Goal: Task Accomplishment & Management: Manage account settings

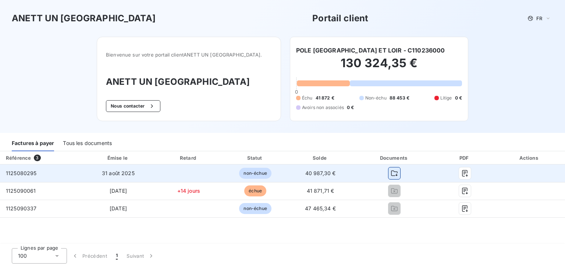
click at [393, 173] on icon "button" at bounding box center [393, 173] width 7 height 7
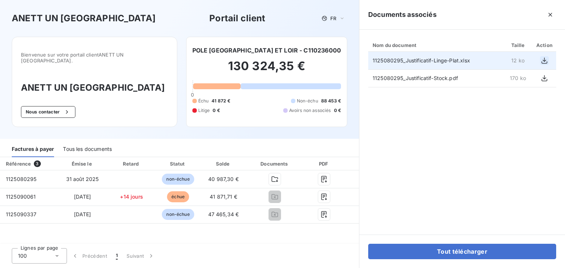
click at [544, 63] on icon "button" at bounding box center [544, 60] width 6 height 6
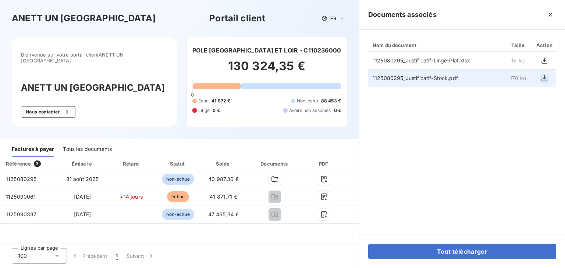
click at [545, 79] on icon "button" at bounding box center [543, 78] width 7 height 7
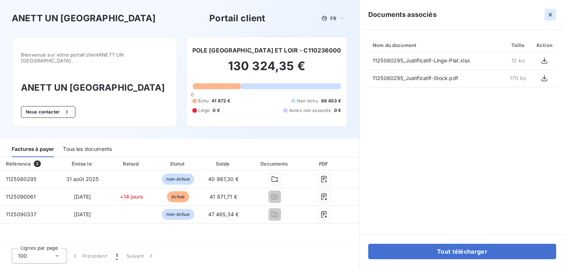
click at [553, 14] on icon "button" at bounding box center [549, 14] width 7 height 7
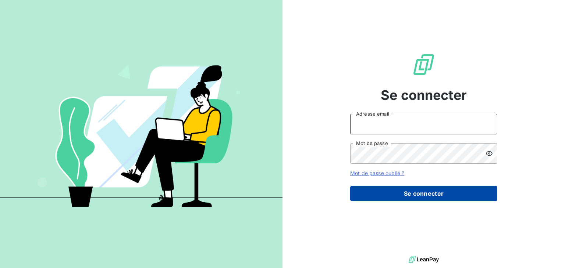
type input "b.forgeardgrignon@anett.fr"
click at [404, 192] on button "Se connecter" at bounding box center [423, 193] width 147 height 15
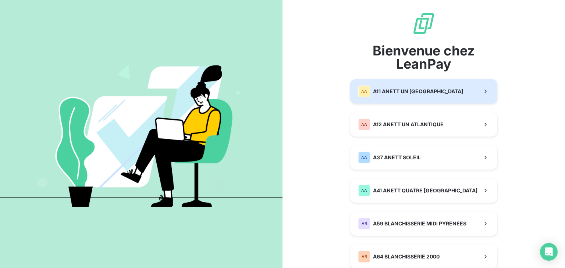
click at [377, 95] on span "A11 ANETT UN PAYS DE LOIRE" at bounding box center [418, 91] width 90 height 7
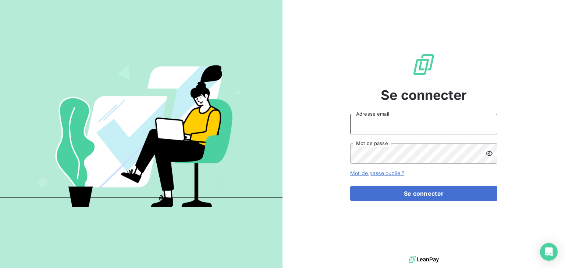
type input "b.forgeardgrignon@anett.fr"
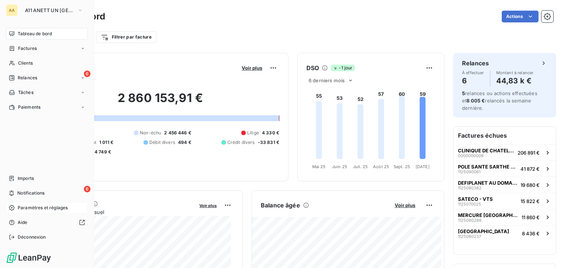
click at [30, 206] on span "Paramètres et réglages" at bounding box center [43, 208] width 50 height 7
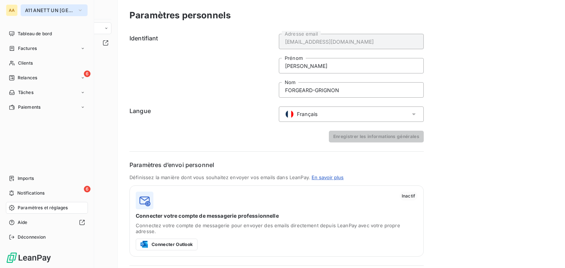
click at [82, 14] on icon "button" at bounding box center [80, 10] width 6 height 7
click at [16, 11] on div "AA" at bounding box center [12, 10] width 12 height 12
click at [34, 13] on button "A11 ANETT UN PAYS DE LOIRE" at bounding box center [54, 10] width 67 height 12
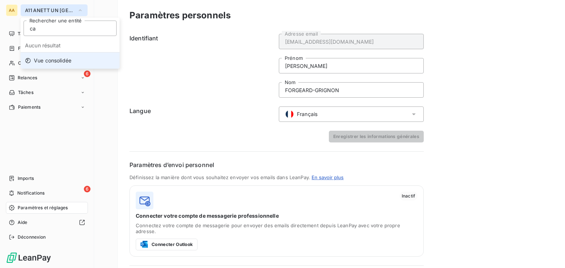
type input "c"
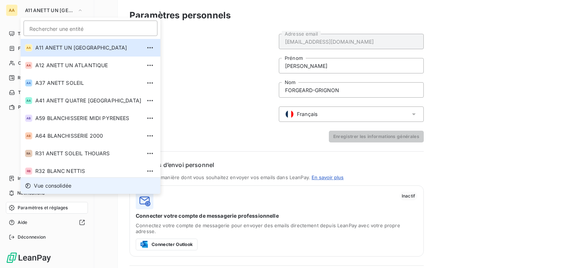
click at [74, 189] on li "Vue consolidée" at bounding box center [91, 186] width 140 height 17
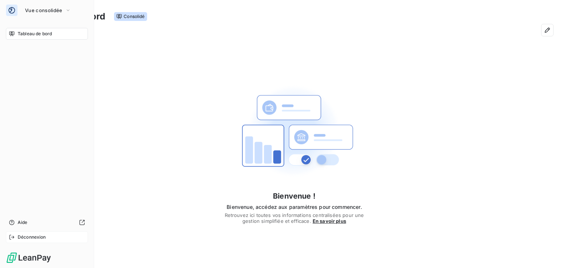
click at [47, 239] on div "Déconnexion" at bounding box center [47, 238] width 82 height 12
